Goal: Communication & Community: Answer question/provide support

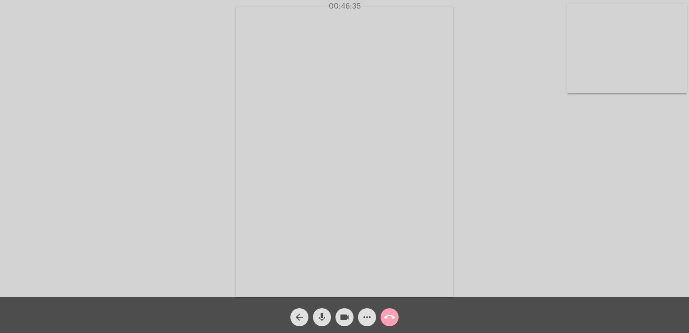
click at [394, 326] on span "call_end" at bounding box center [389, 317] width 11 height 18
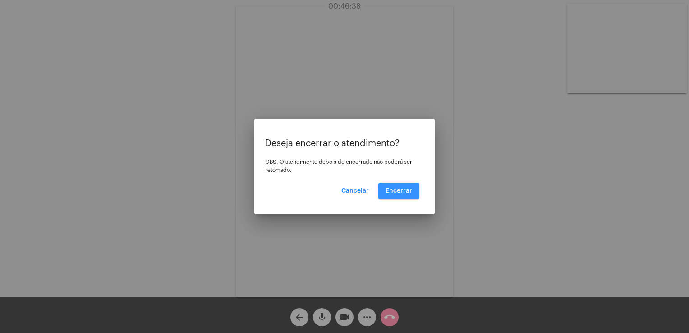
click at [404, 192] on span "Encerrar" at bounding box center [399, 191] width 27 height 6
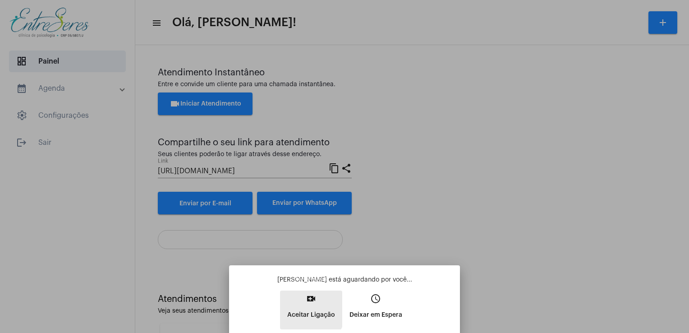
click at [303, 308] on p "Aceitar Ligação" at bounding box center [311, 315] width 48 height 16
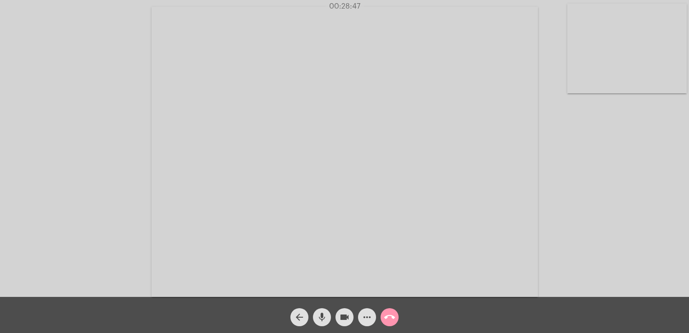
click at [593, 53] on video at bounding box center [627, 49] width 120 height 90
click at [168, 154] on video at bounding box center [121, 151] width 120 height 90
click at [649, 80] on video at bounding box center [627, 49] width 120 height 90
click at [155, 166] on video at bounding box center [121, 151] width 120 height 90
click at [386, 313] on mat-icon "call_end" at bounding box center [389, 317] width 11 height 11
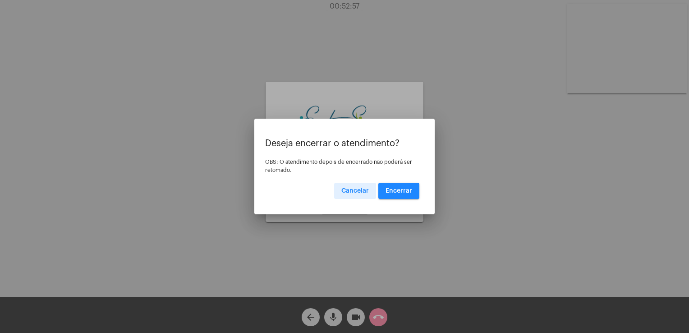
click at [383, 193] on button "Encerrar" at bounding box center [398, 191] width 41 height 16
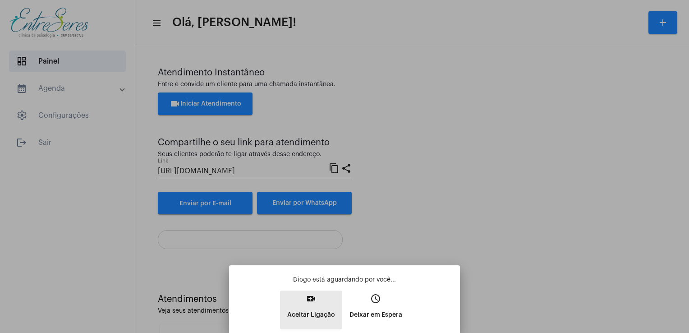
click at [312, 318] on p "Aceitar Ligação" at bounding box center [311, 315] width 48 height 16
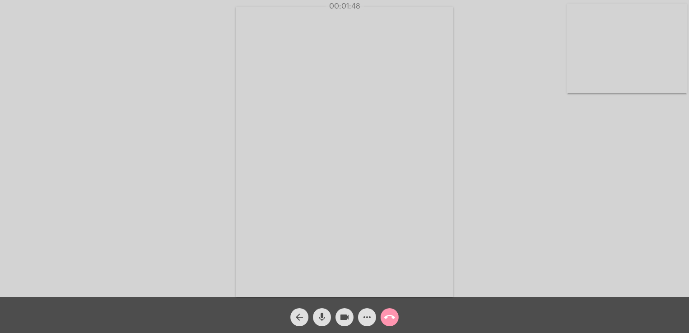
drag, startPoint x: 465, startPoint y: 299, endPoint x: 444, endPoint y: 292, distance: 22.4
click at [444, 292] on app-call "00:01:48 Acessando Câmera e Microfone... arrow_back mic videocam more_horiz cal…" at bounding box center [344, 166] width 689 height 333
click at [455, 283] on div "Acessando Câmera e Microfone..." at bounding box center [344, 150] width 687 height 297
